Goal: Task Accomplishment & Management: Use online tool/utility

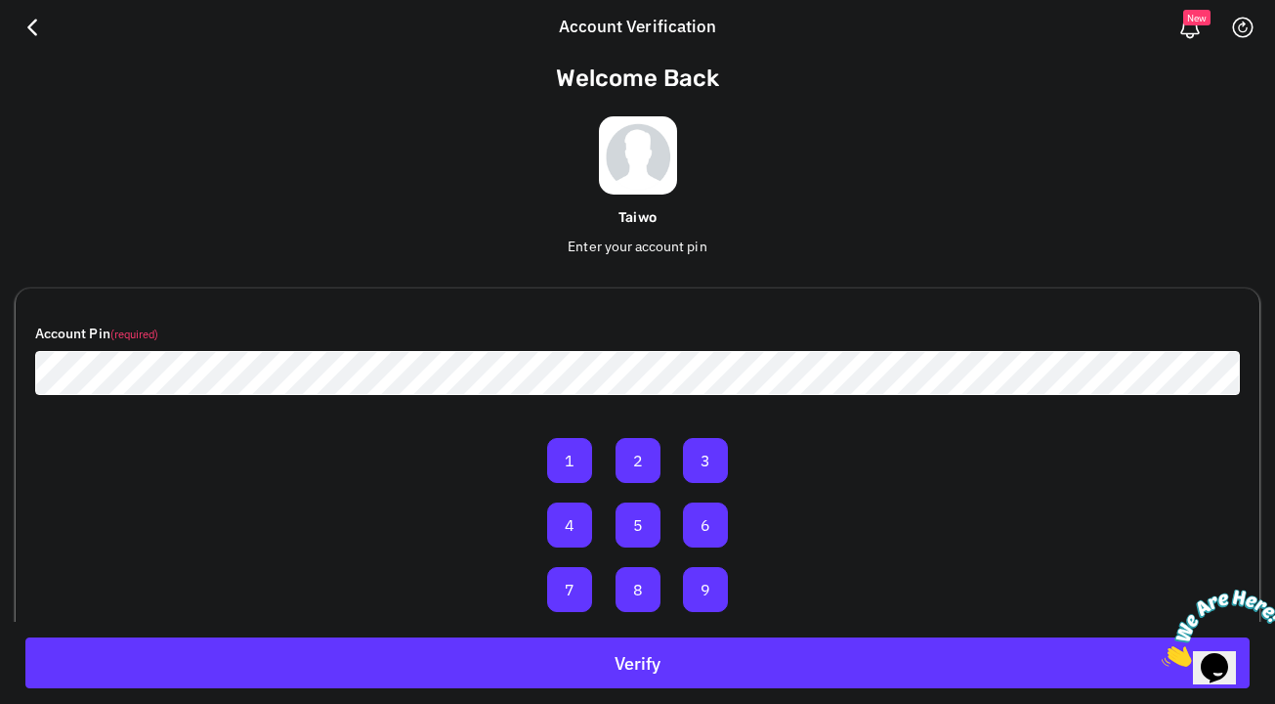
scroll to position [113, 0]
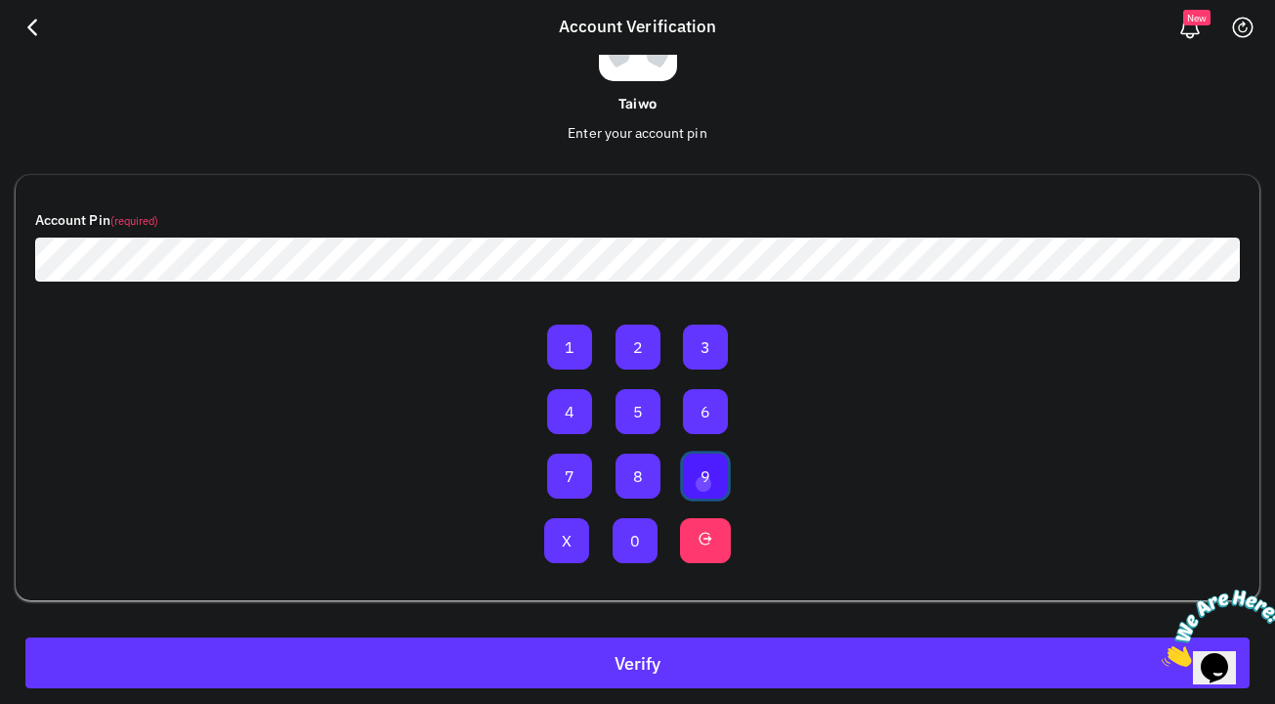
click at [703, 483] on button "9" at bounding box center [705, 475] width 45 height 45
click at [644, 554] on button "0" at bounding box center [635, 540] width 45 height 45
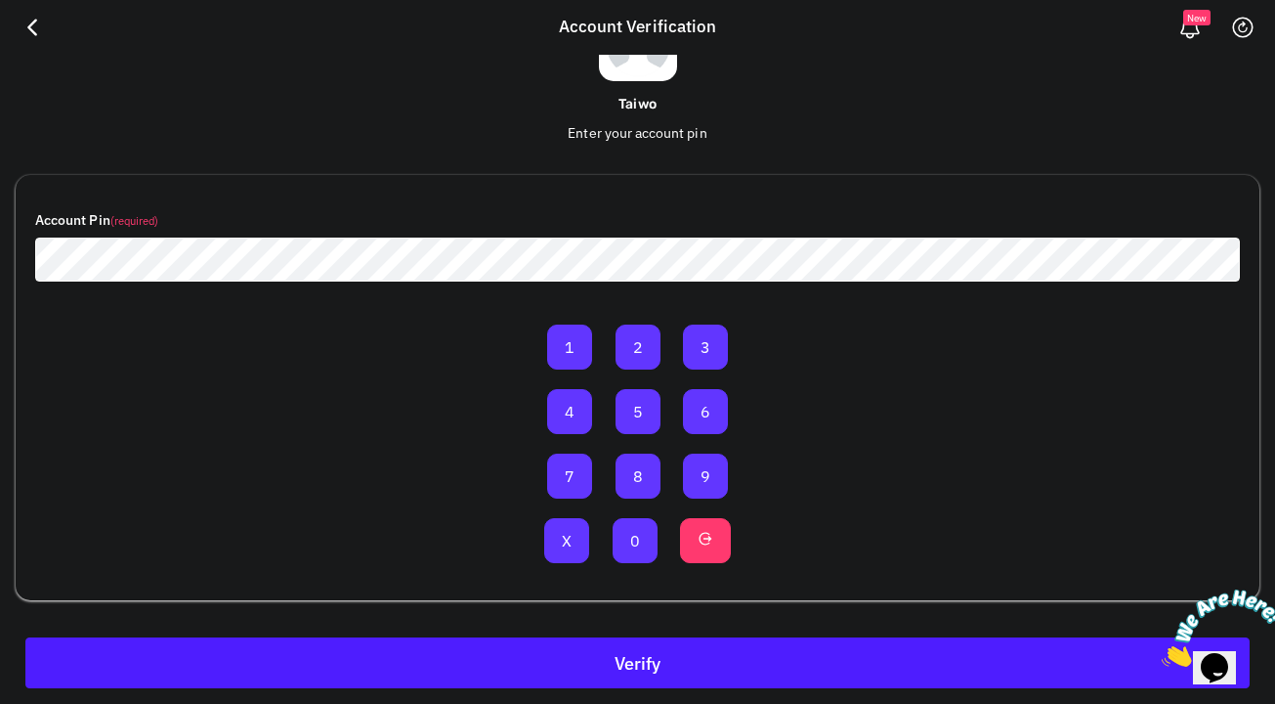
click at [745, 665] on button "Verify" at bounding box center [637, 662] width 1224 height 51
